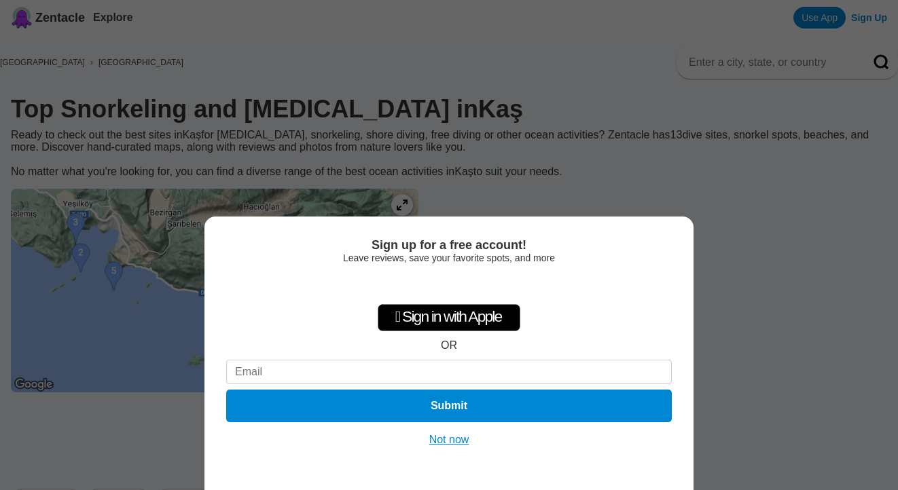
click at [456, 439] on button "Not now" at bounding box center [449, 440] width 48 height 14
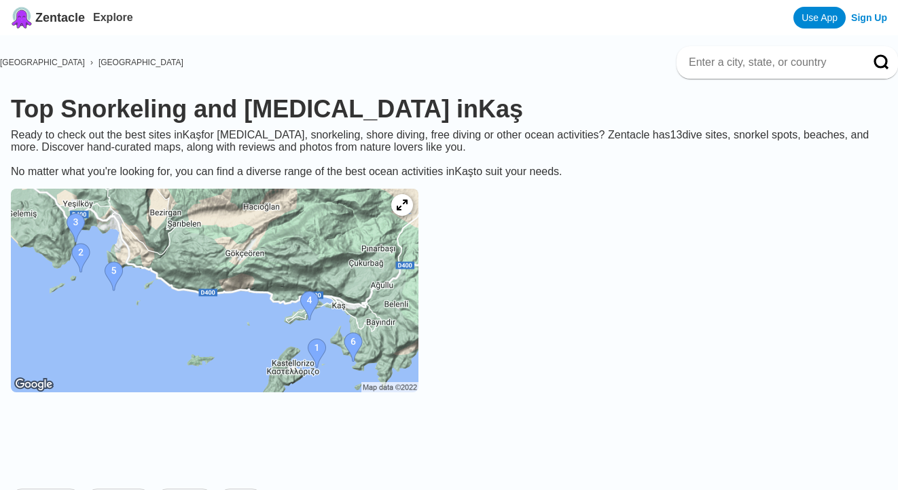
click at [379, 324] on img at bounding box center [214, 291] width 407 height 204
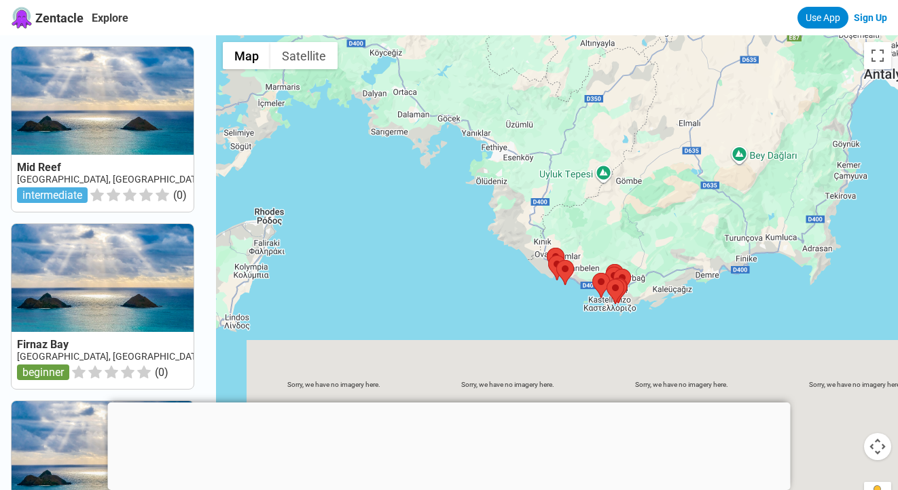
click at [687, 313] on div at bounding box center [557, 280] width 682 height 490
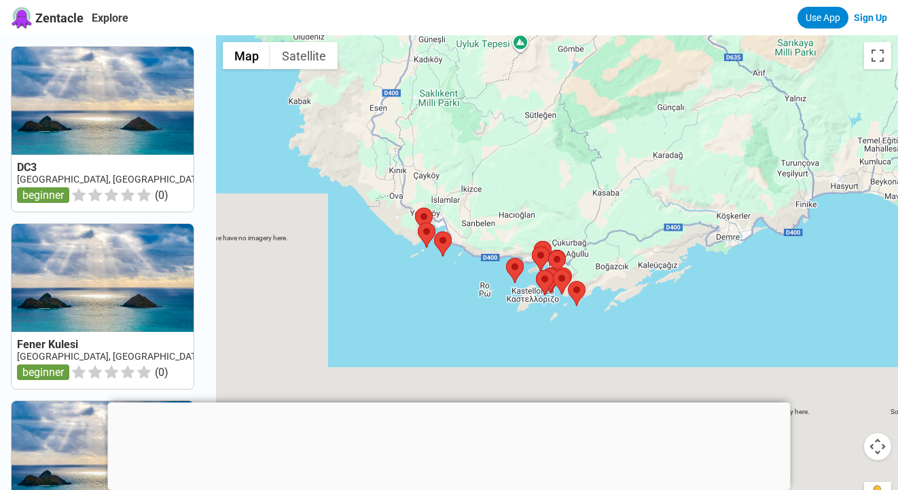
click at [450, 403] on div at bounding box center [449, 403] width 683 height 0
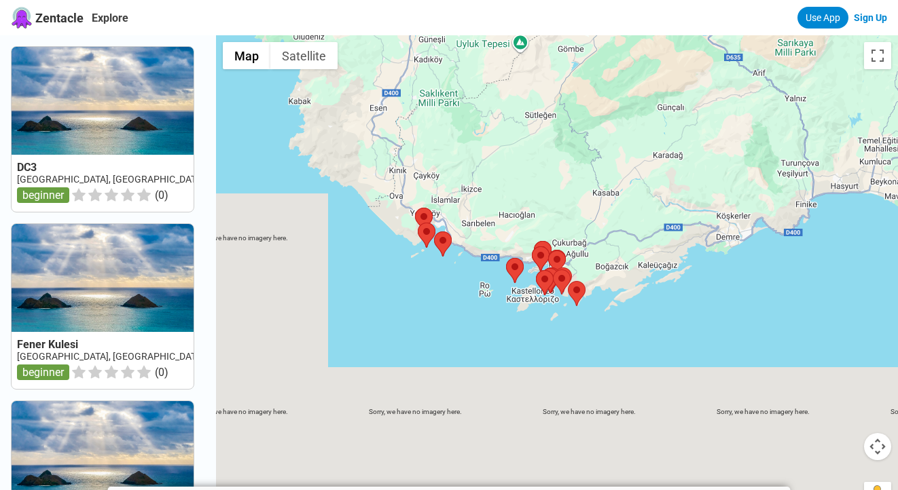
click at [630, 316] on div at bounding box center [557, 280] width 682 height 490
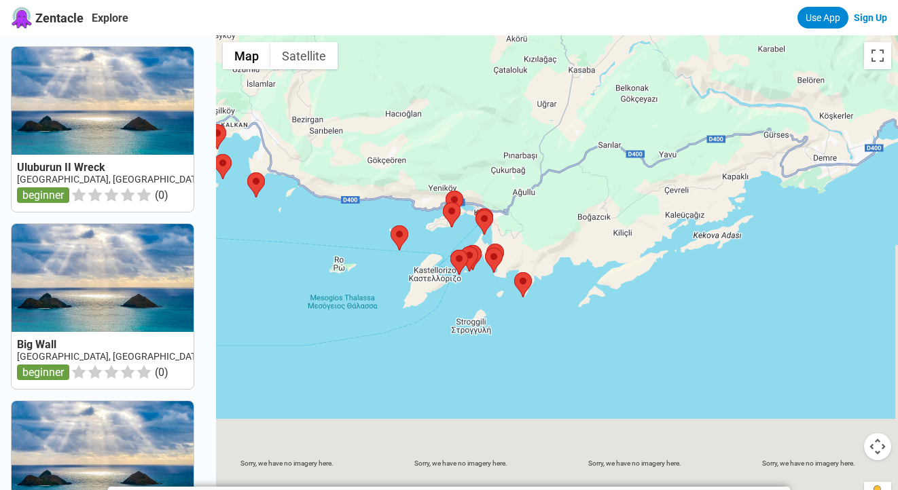
click at [587, 333] on div at bounding box center [557, 280] width 682 height 490
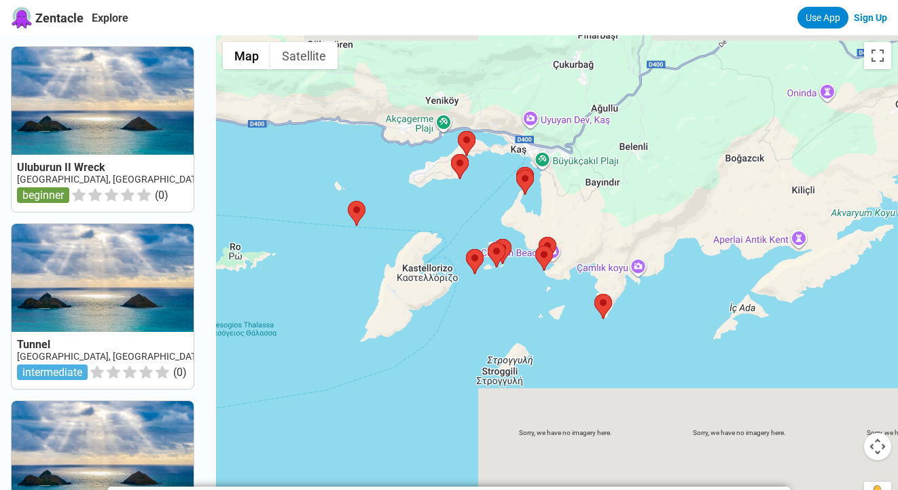
drag, startPoint x: 481, startPoint y: 160, endPoint x: 628, endPoint y: 219, distance: 158.8
click at [628, 219] on div at bounding box center [557, 280] width 682 height 490
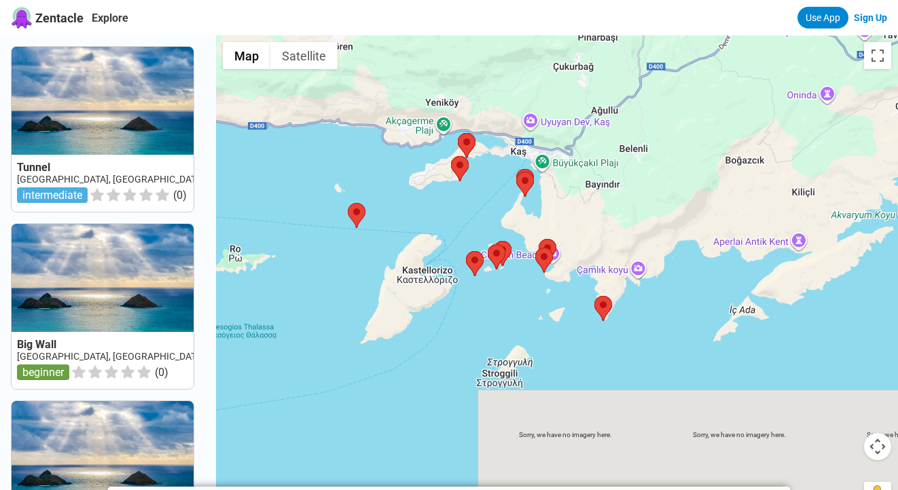
click at [482, 176] on div at bounding box center [557, 280] width 682 height 490
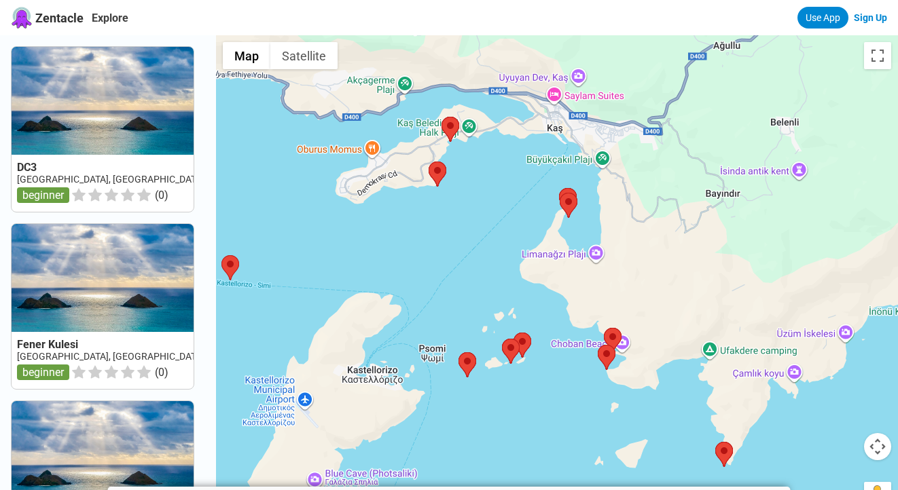
click at [482, 176] on div at bounding box center [557, 280] width 682 height 490
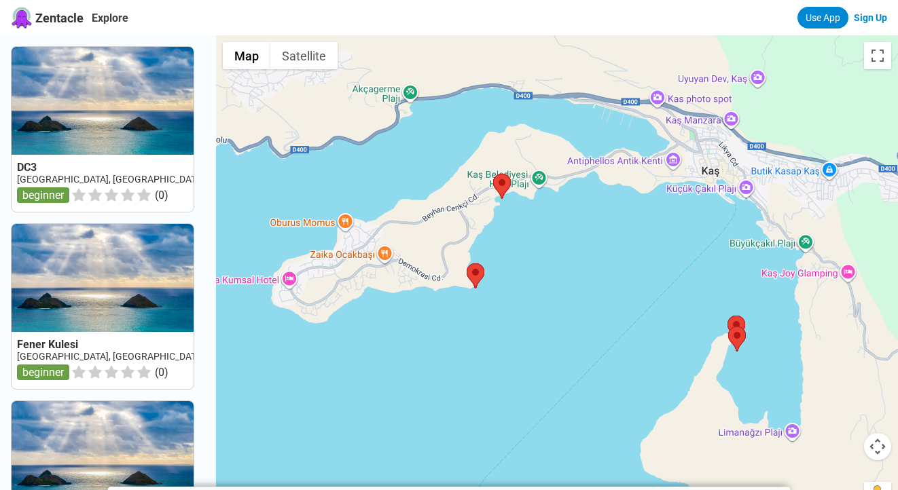
drag, startPoint x: 503, startPoint y: 152, endPoint x: 589, endPoint y: 245, distance: 126.4
click at [589, 245] on div at bounding box center [557, 280] width 682 height 490
